Goal: Task Accomplishment & Management: Manage account settings

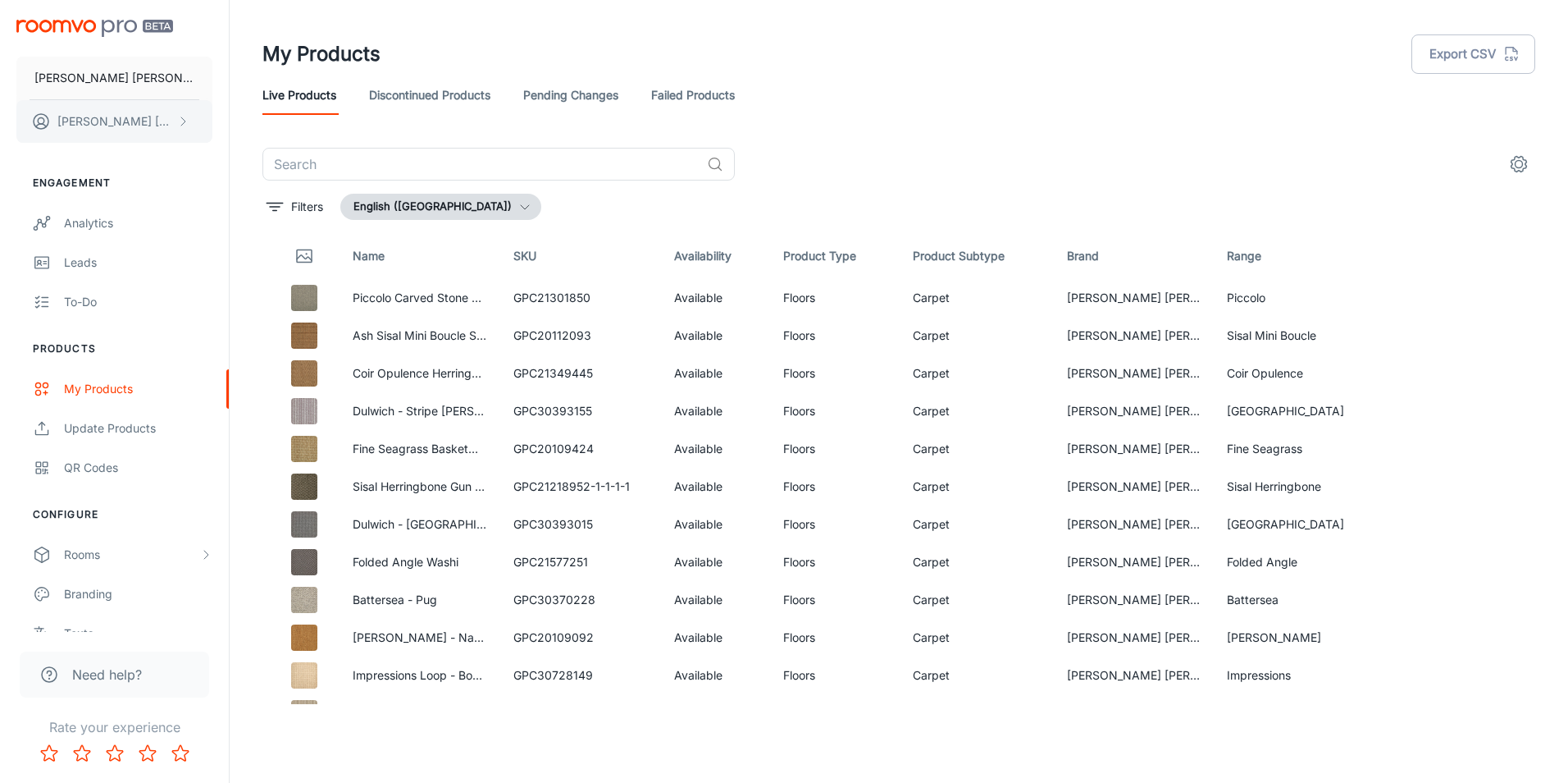
click at [110, 107] on button "[PERSON_NAME]" at bounding box center [115, 121] width 196 height 43
click at [96, 86] on div at bounding box center [784, 391] width 1568 height 783
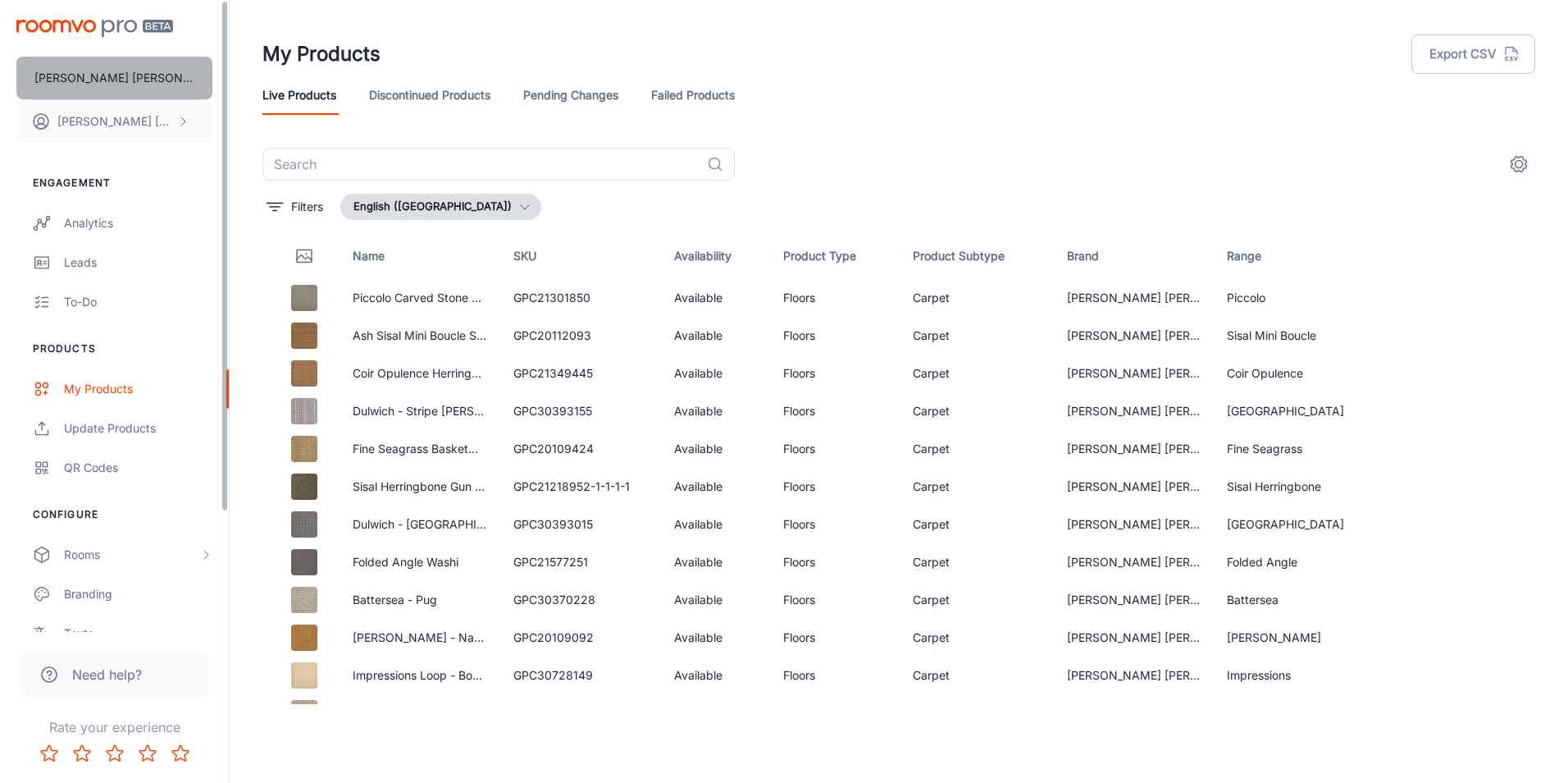
click at [91, 74] on p "[PERSON_NAME] [PERSON_NAME]" at bounding box center [114, 78] width 160 height 18
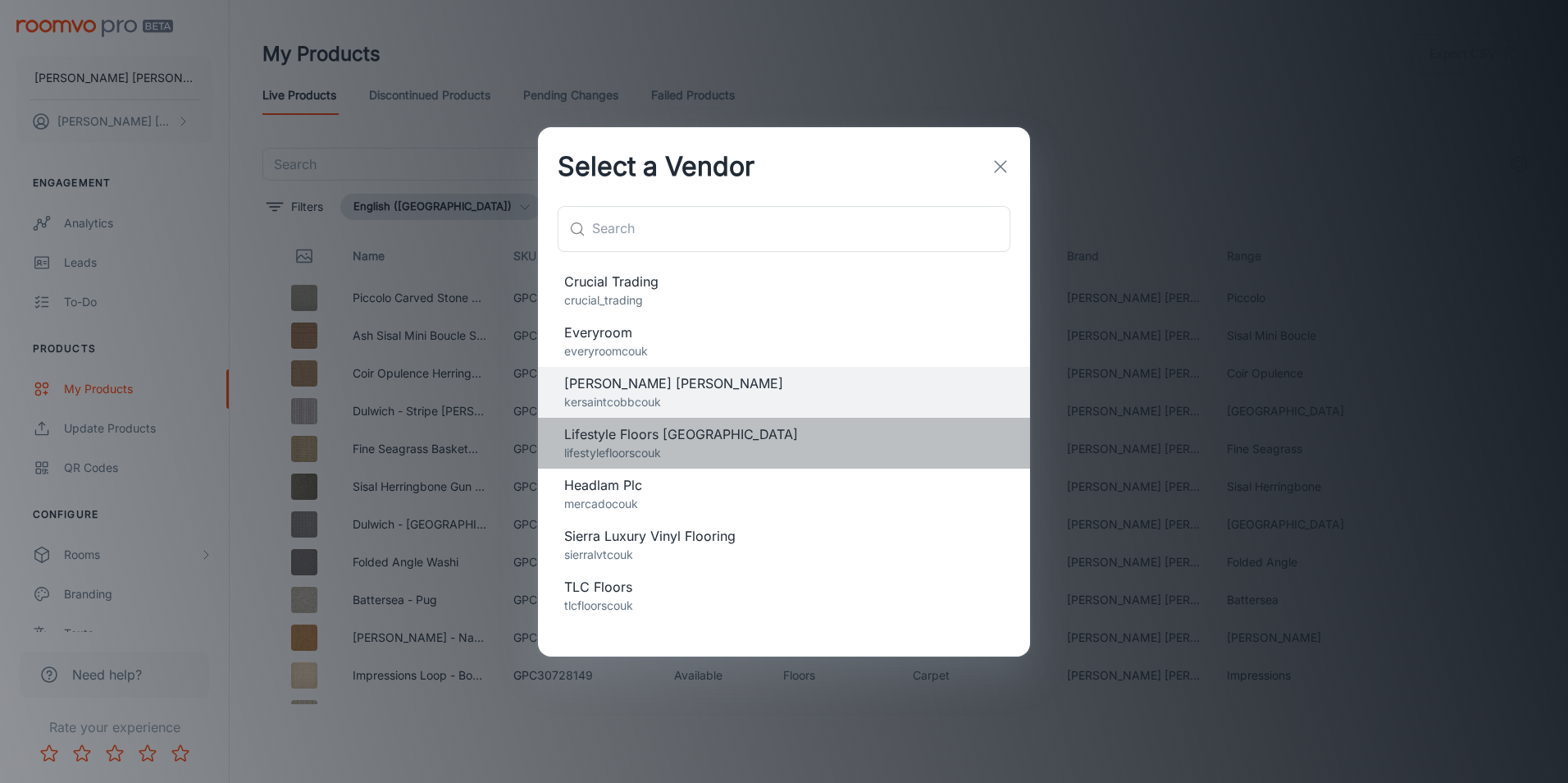
click at [628, 457] on p "lifestylefloorscouk" at bounding box center [784, 453] width 440 height 18
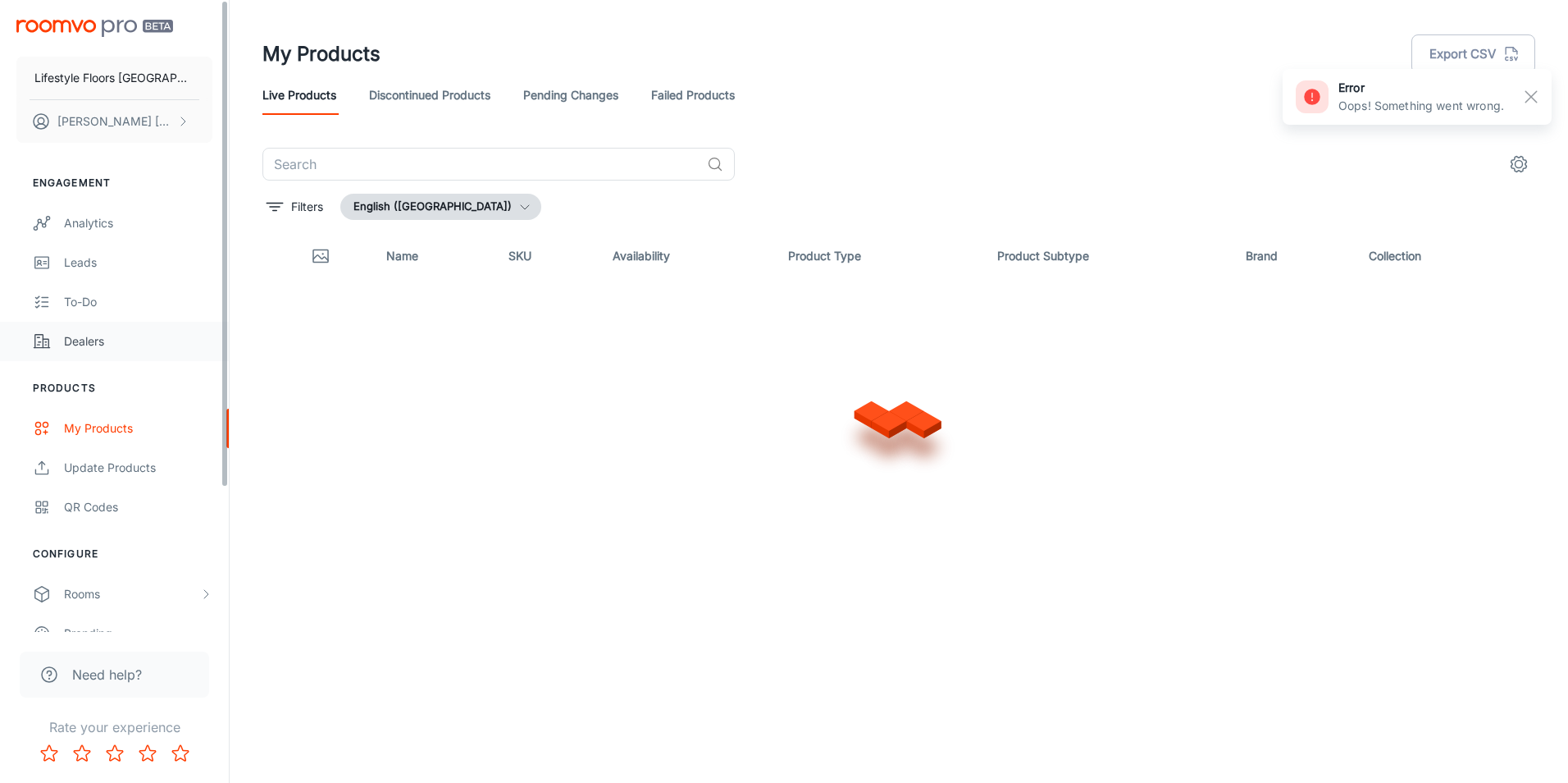
click at [116, 337] on div "Dealers" at bounding box center [138, 342] width 148 height 18
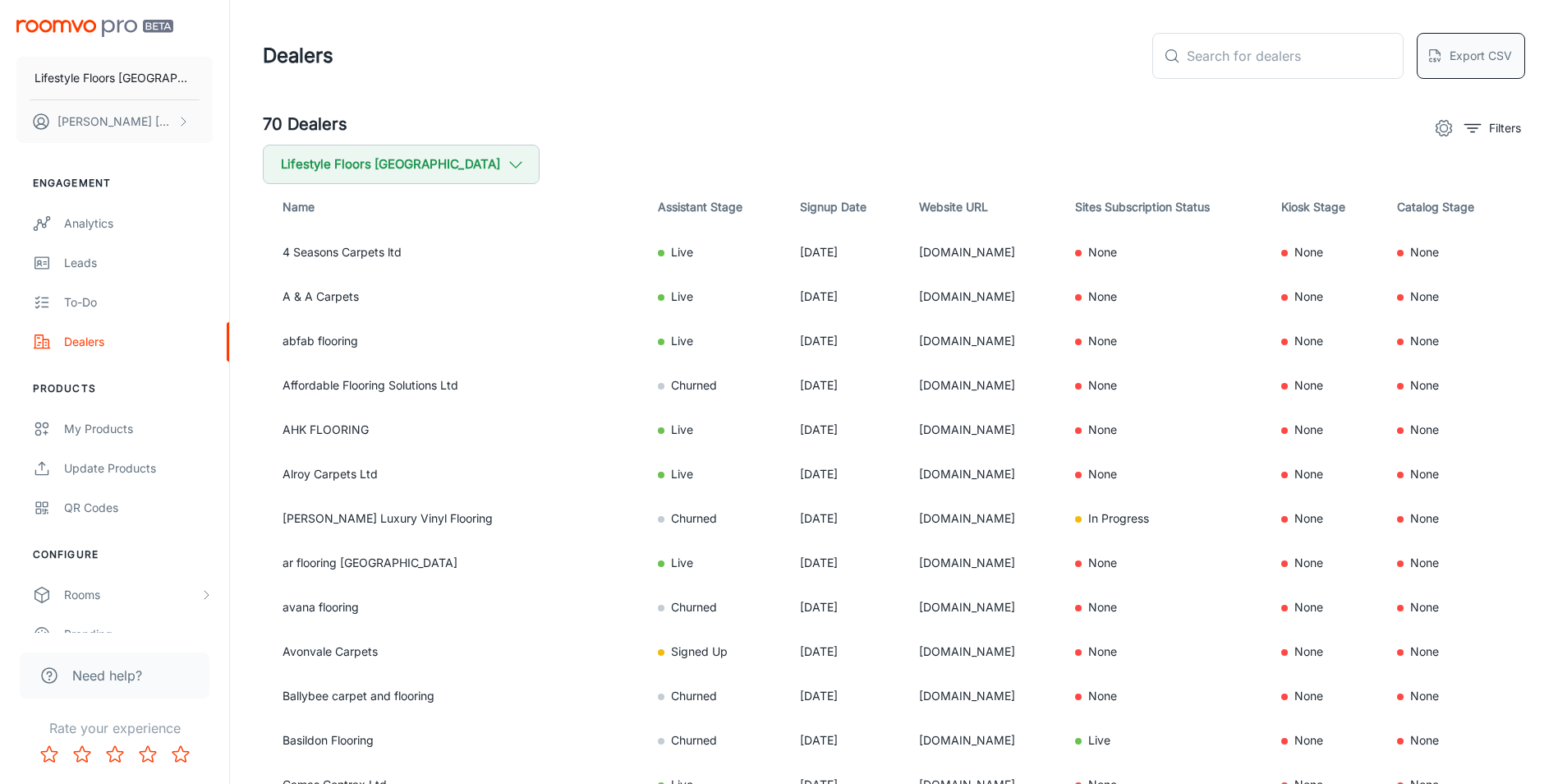
click at [1476, 58] on button "Export CSV" at bounding box center [1471, 55] width 108 height 46
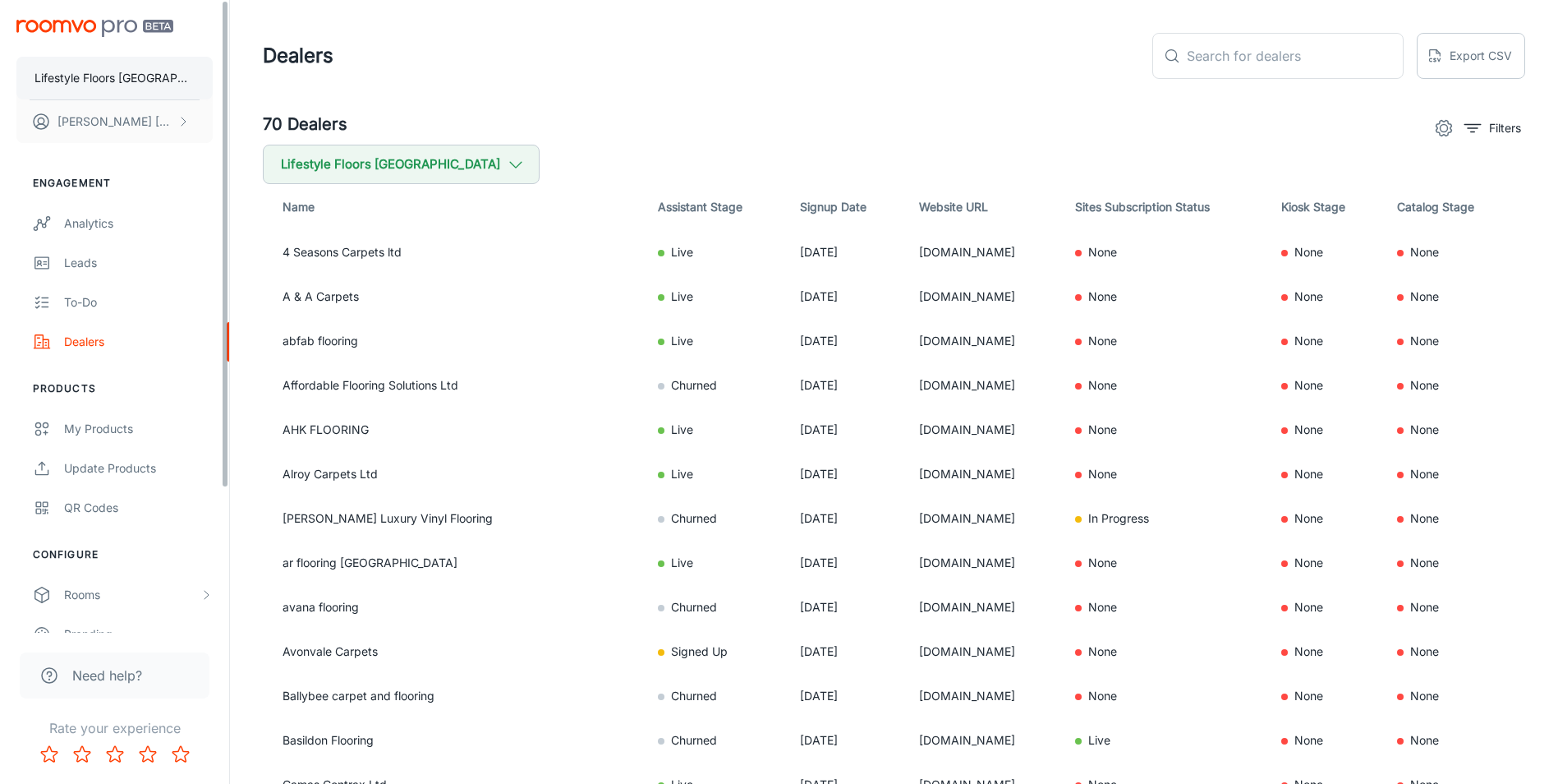
click at [91, 77] on p "Lifestyle Floors [GEOGRAPHIC_DATA]" at bounding box center [114, 78] width 161 height 18
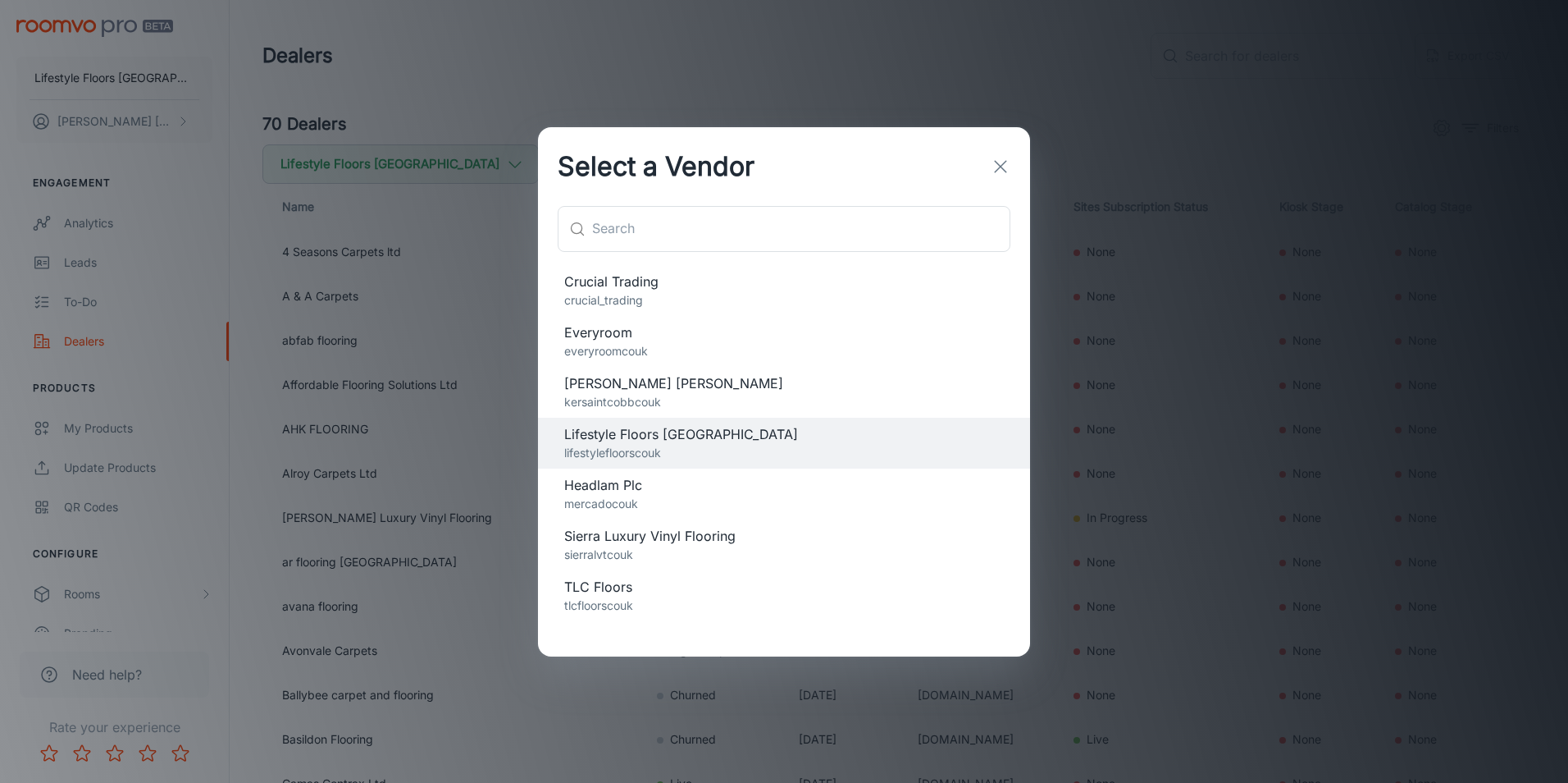
click at [586, 347] on p "everyroomcouk" at bounding box center [784, 352] width 440 height 18
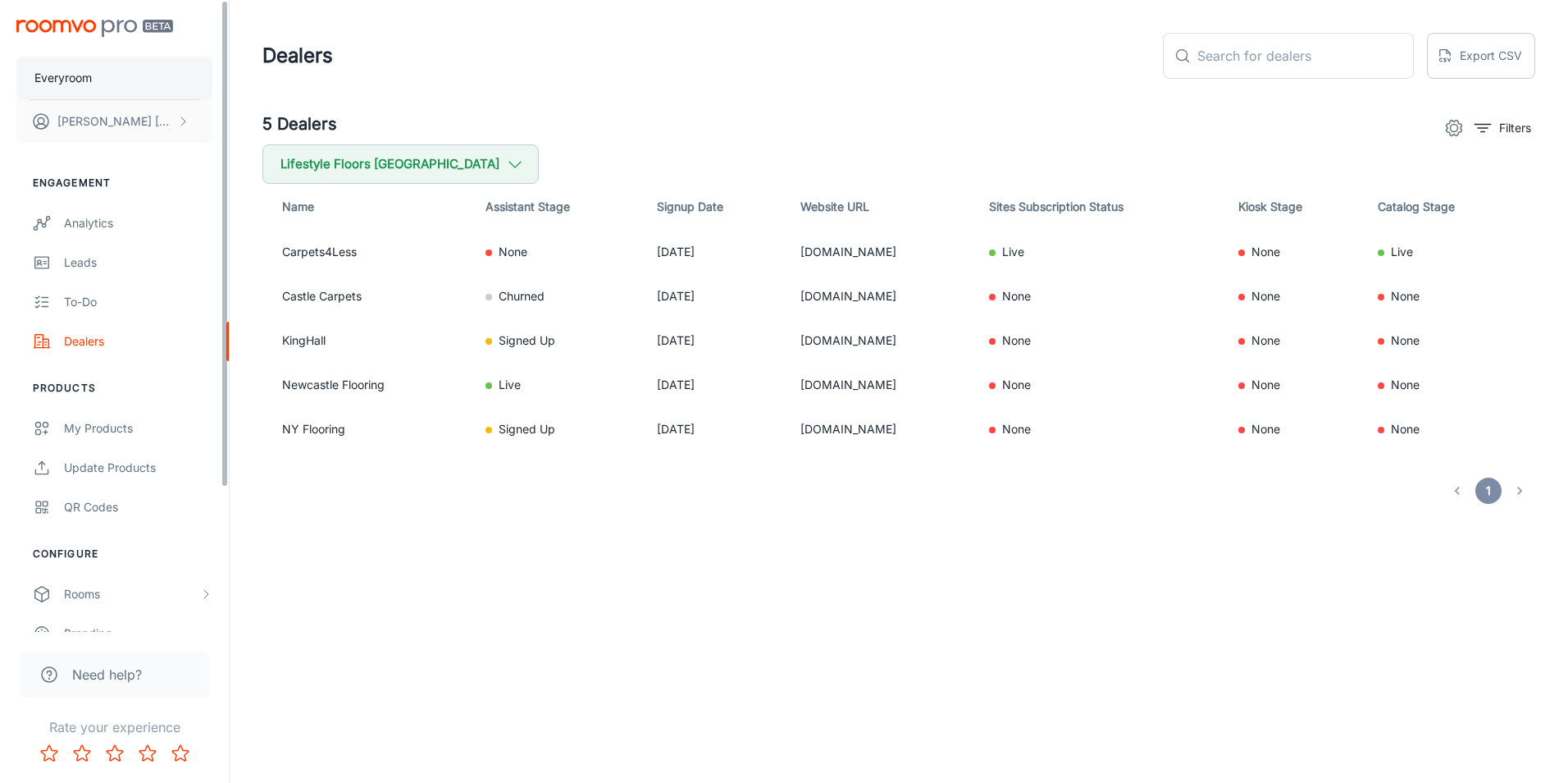
click at [93, 71] on button "Everyroom" at bounding box center [115, 77] width 196 height 43
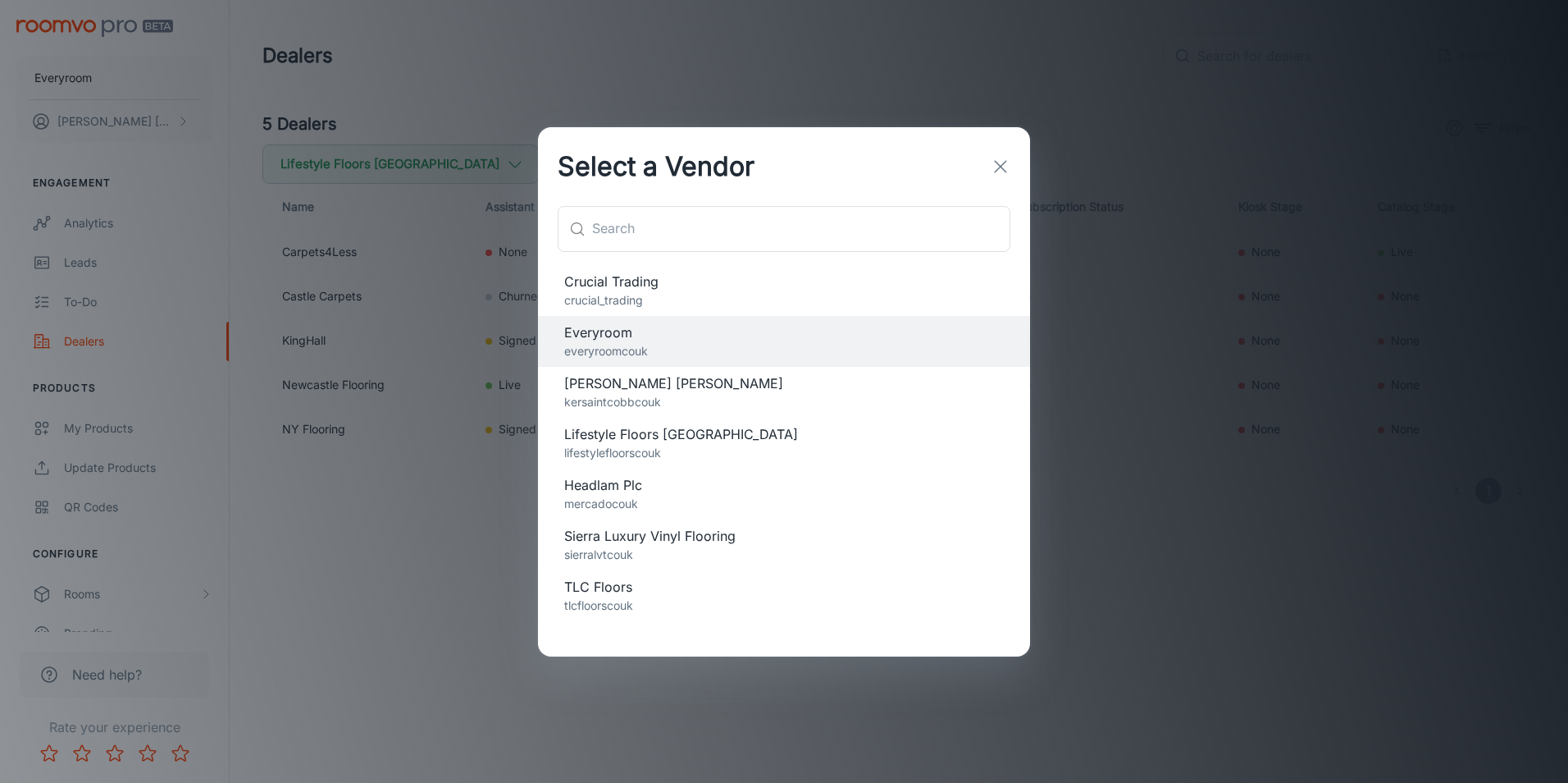
click at [992, 162] on icon "button" at bounding box center [1000, 166] width 19 height 19
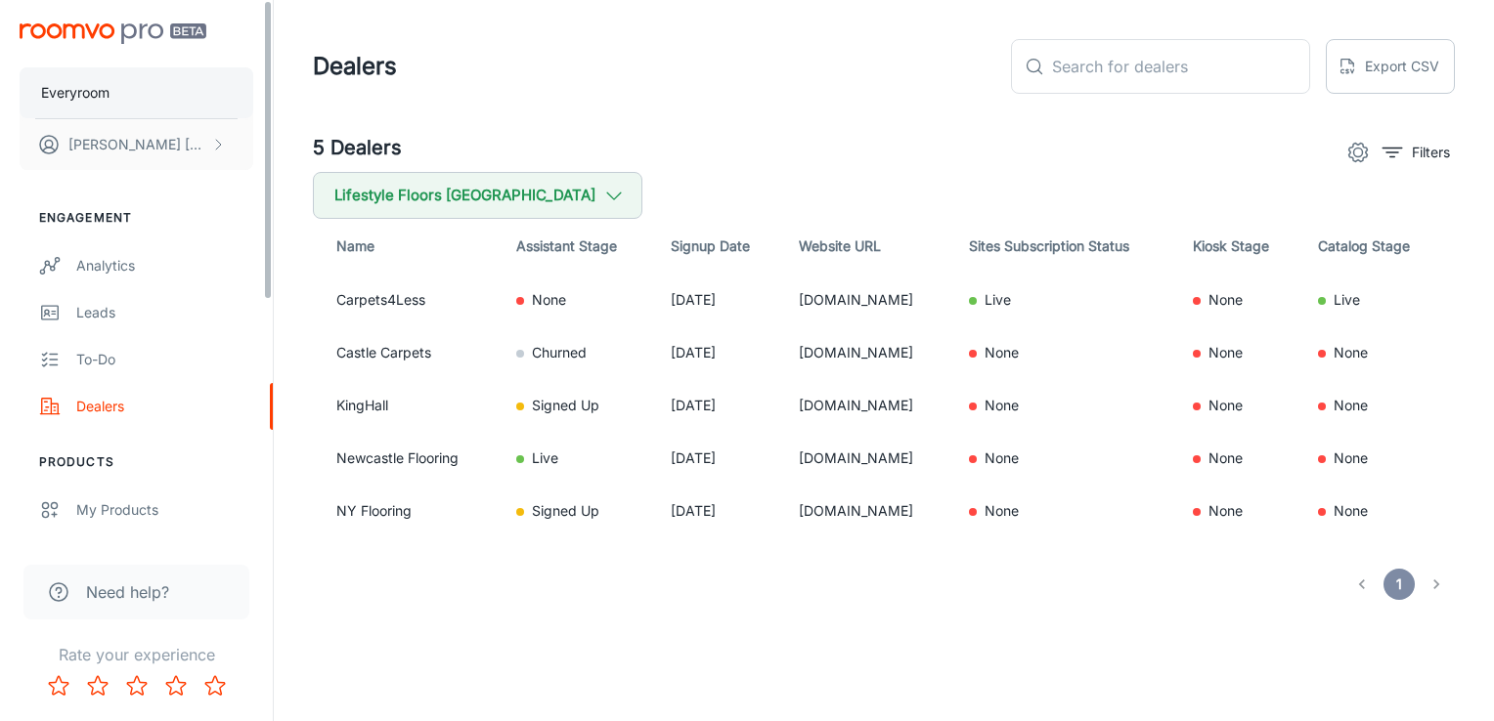
click at [109, 90] on p "Everyroom" at bounding box center [75, 93] width 68 height 22
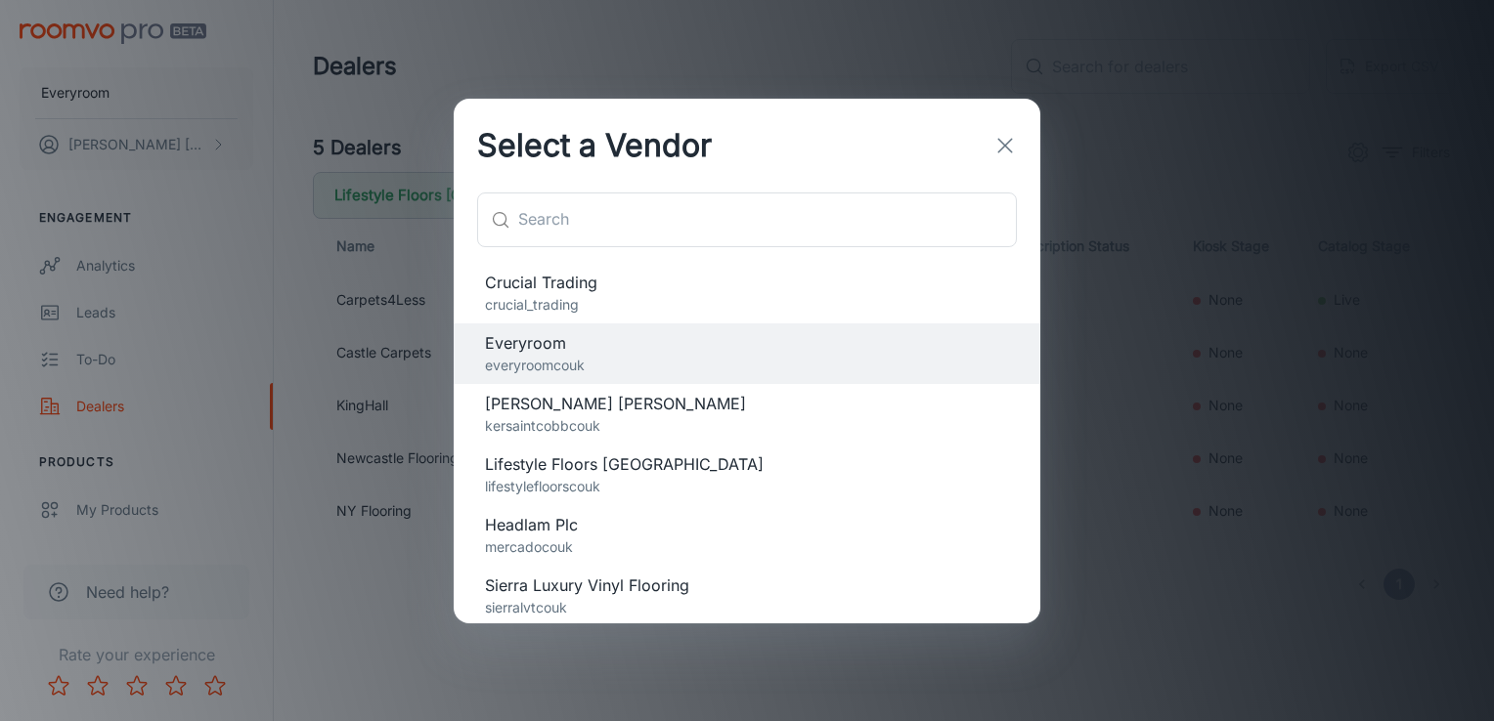
click at [637, 299] on p "crucial_trading" at bounding box center [747, 305] width 524 height 22
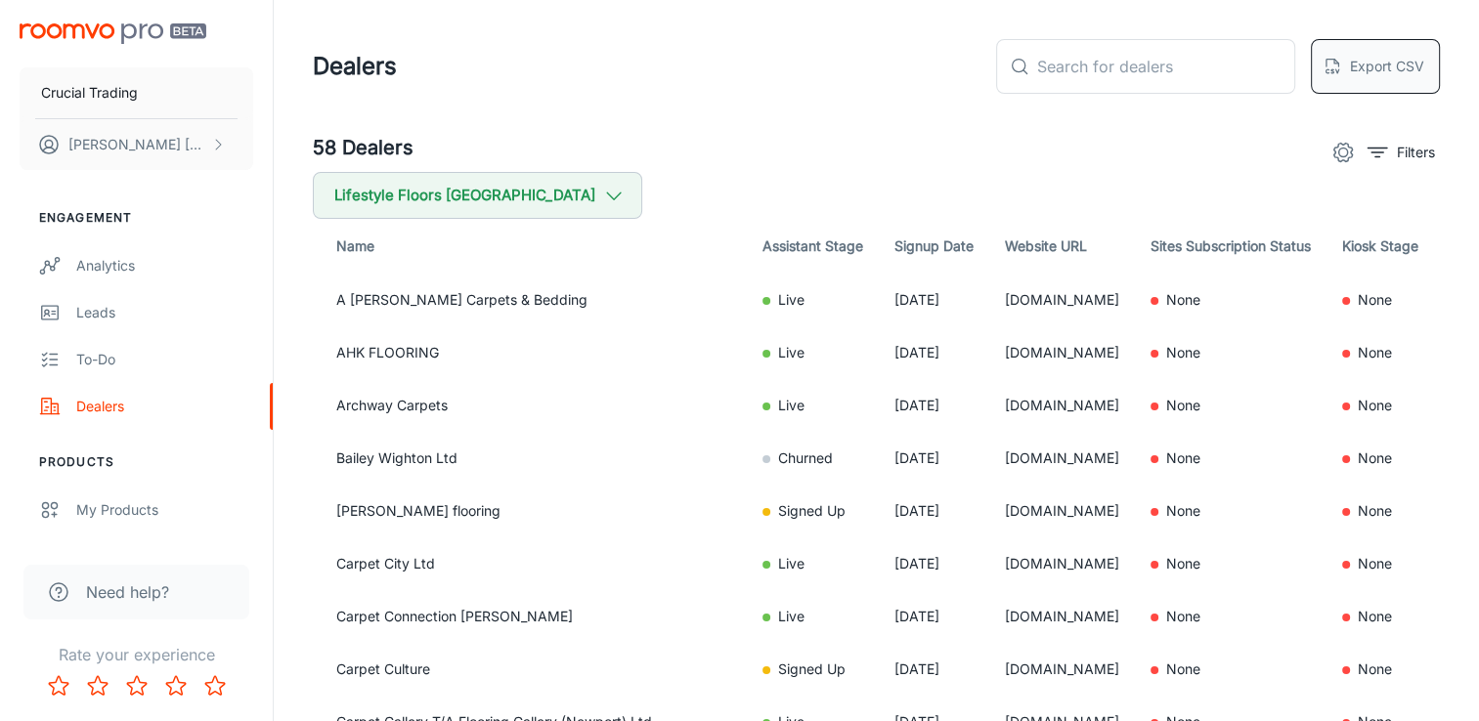
click at [1344, 79] on button "Export CSV" at bounding box center [1375, 66] width 129 height 55
click at [1369, 71] on button "Export CSV" at bounding box center [1375, 66] width 129 height 55
